Goal: Task Accomplishment & Management: Manage account settings

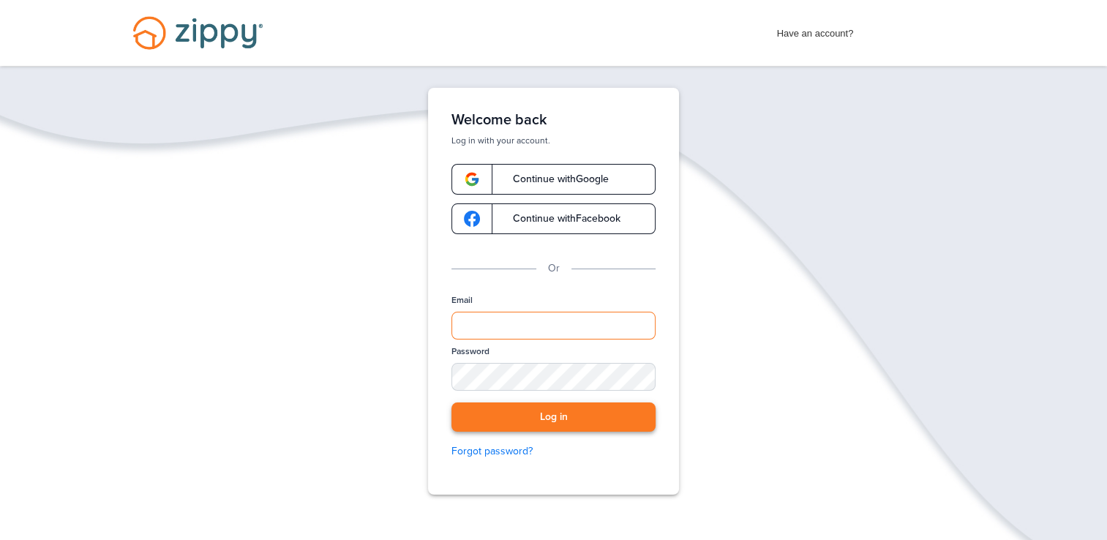
type input "**********"
click at [626, 419] on button "Log in" at bounding box center [553, 417] width 204 height 30
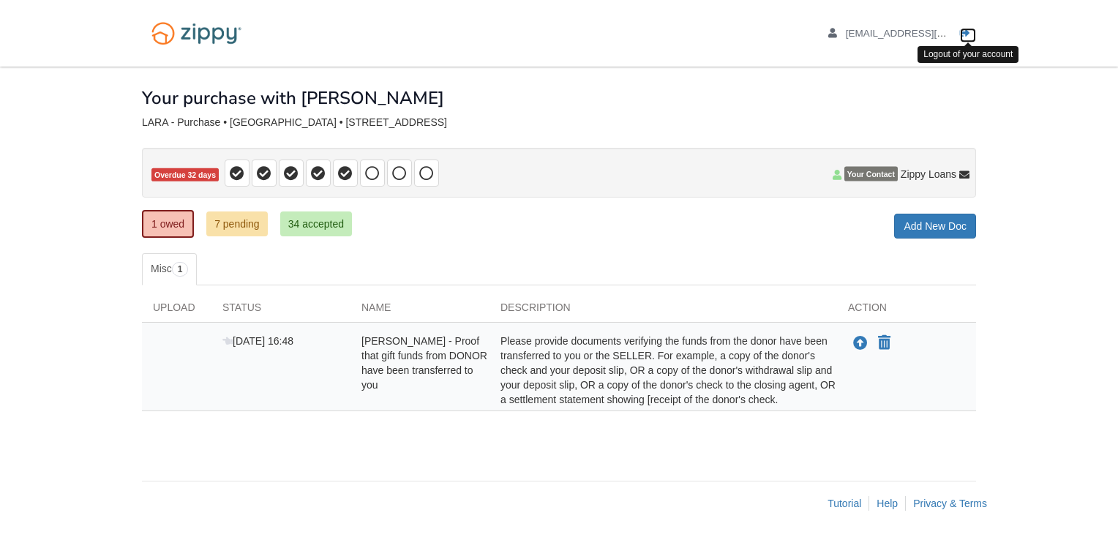
click at [966, 34] on icon "Log out" at bounding box center [965, 34] width 10 height 10
